Goal: Task Accomplishment & Management: Manage account settings

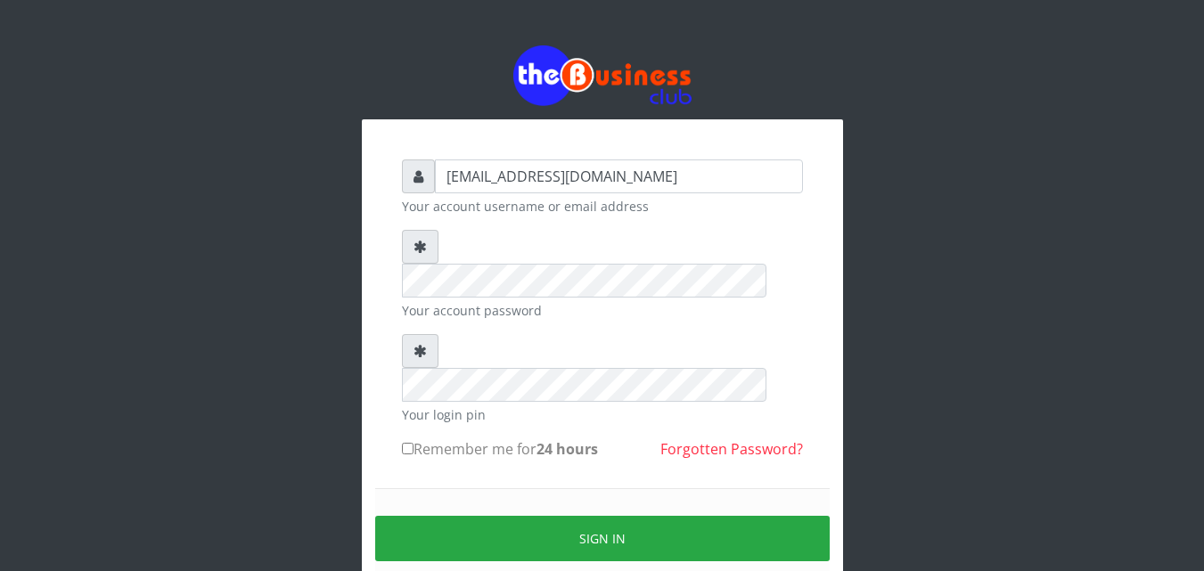
type input "[EMAIL_ADDRESS][DOMAIN_NAME]"
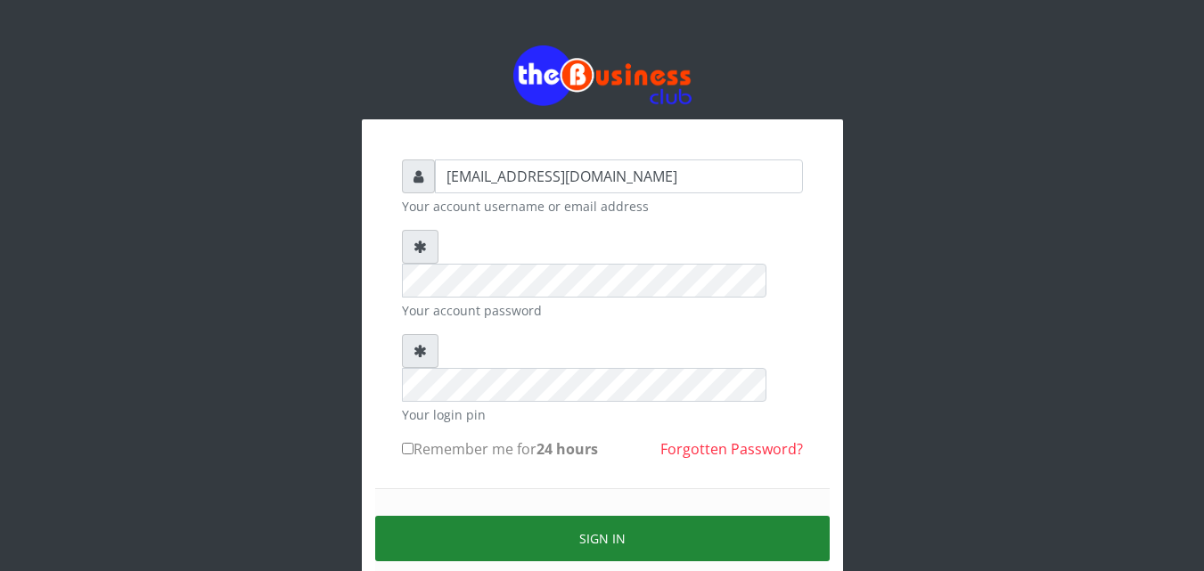
click at [507, 516] on button "Sign in" at bounding box center [602, 538] width 455 height 45
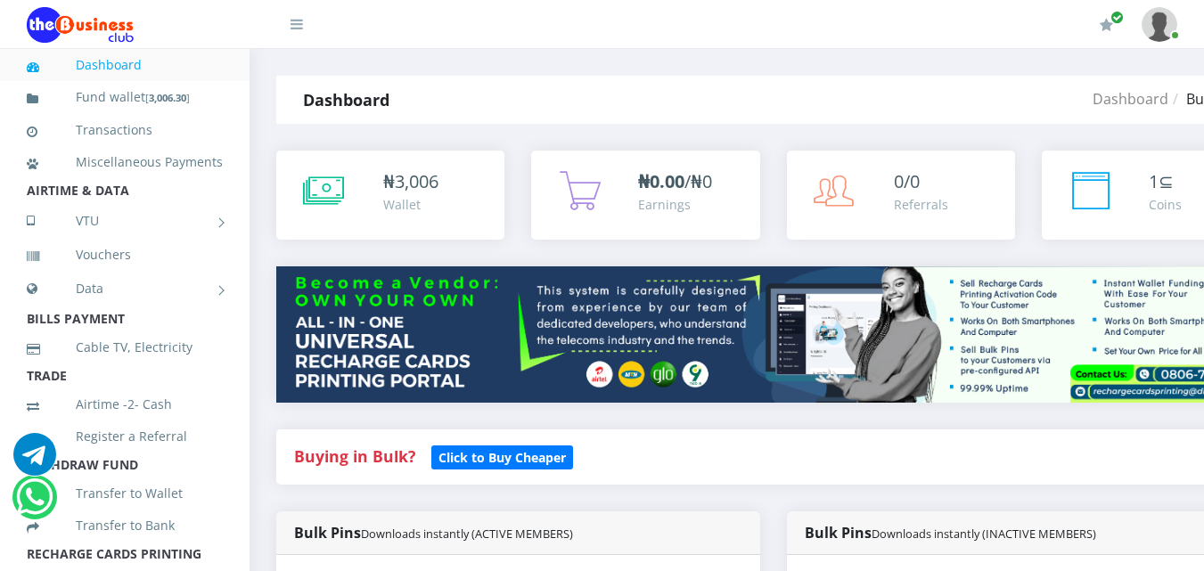
click at [431, 186] on span "3,006" at bounding box center [417, 181] width 44 height 24
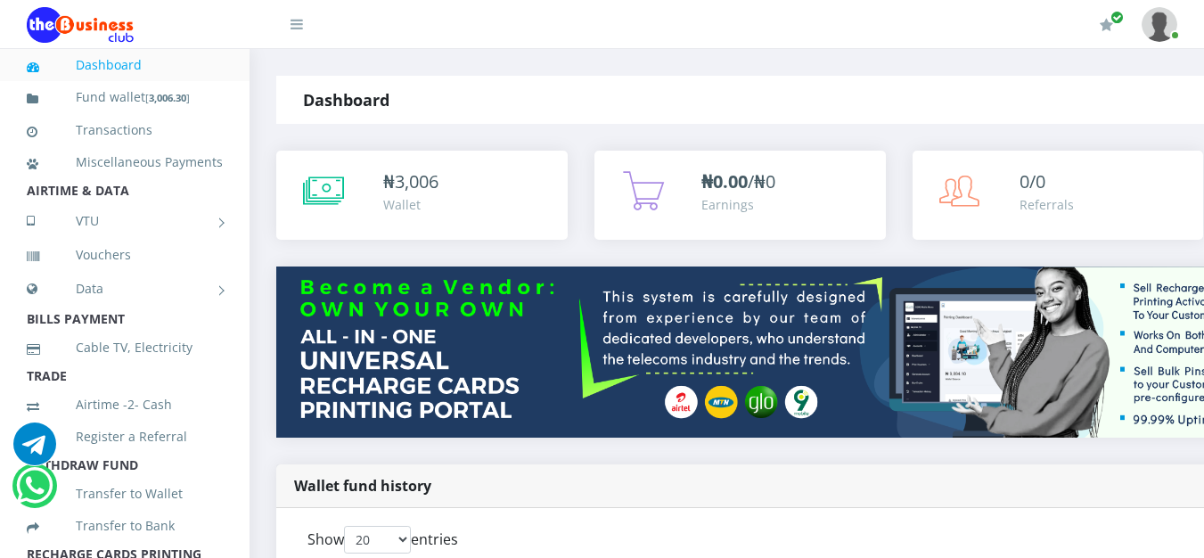
drag, startPoint x: 0, startPoint y: 0, endPoint x: 397, endPoint y: 228, distance: 457.6
click at [397, 228] on div "₦ 3,006 Wallet" at bounding box center [421, 195] width 291 height 89
click at [181, 101] on b "3,006.30" at bounding box center [167, 97] width 37 height 13
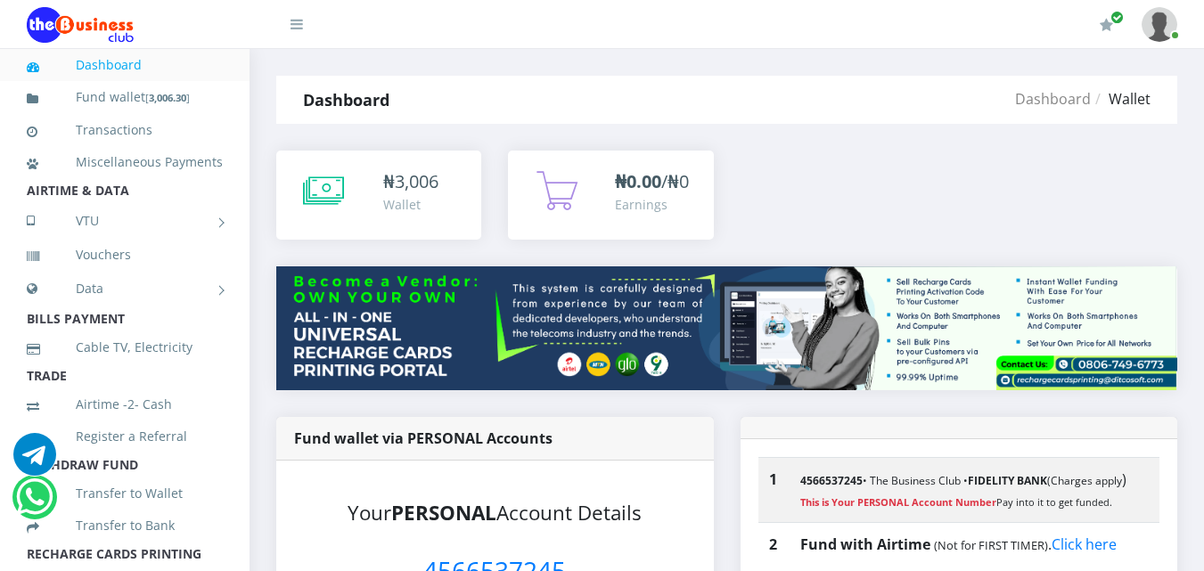
drag, startPoint x: 1211, startPoint y: 176, endPoint x: 1181, endPoint y: 149, distance: 41.0
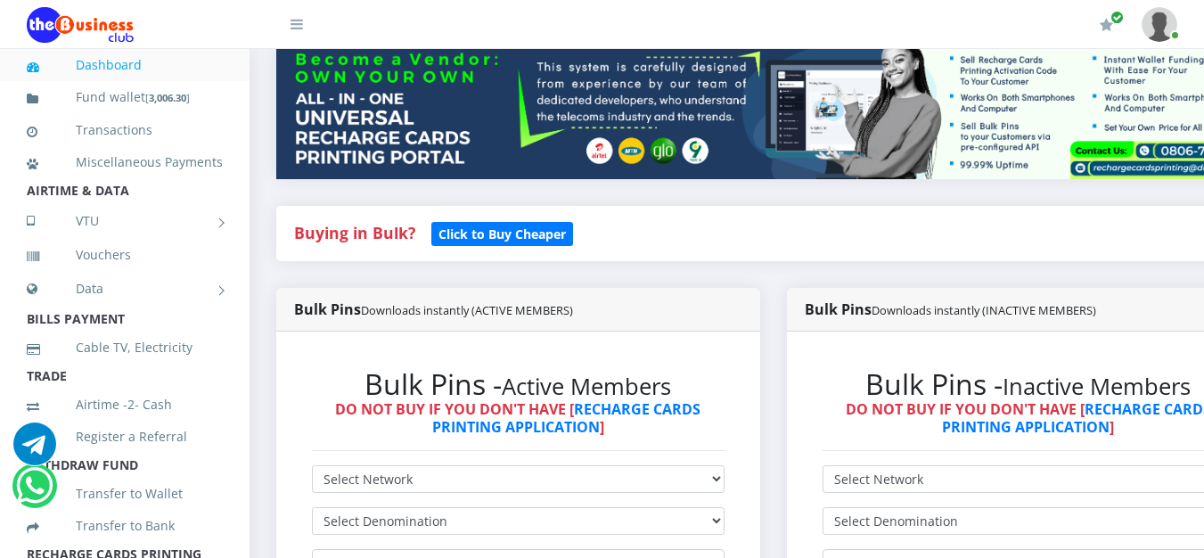
scroll to position [124, 0]
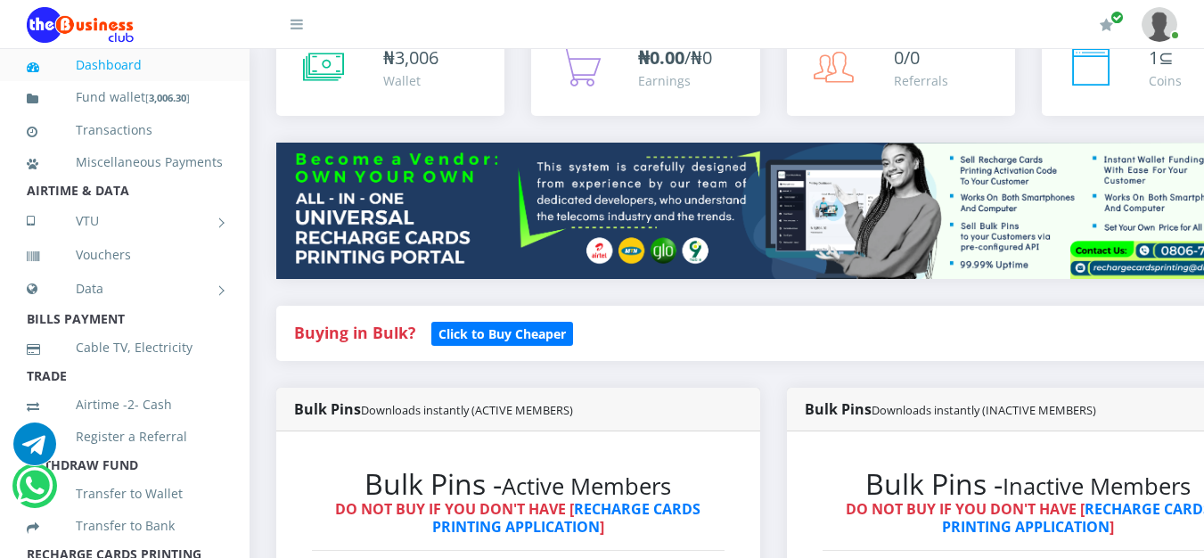
drag, startPoint x: 1214, startPoint y: 31, endPoint x: 1168, endPoint y: -78, distance: 118.2
